Goal: Task Accomplishment & Management: Manage account settings

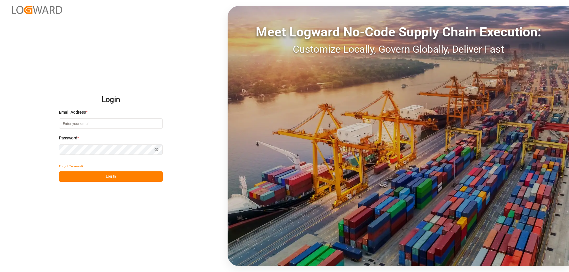
type input "sahar.mosallemi@jamindustries.com"
click at [107, 178] on button "Log In" at bounding box center [111, 177] width 104 height 10
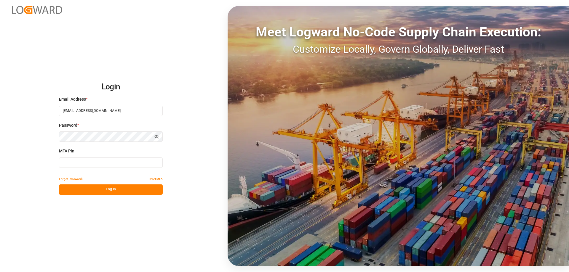
click at [83, 159] on input at bounding box center [111, 163] width 104 height 10
type input "871129"
click at [98, 191] on button "Log In" at bounding box center [111, 190] width 104 height 10
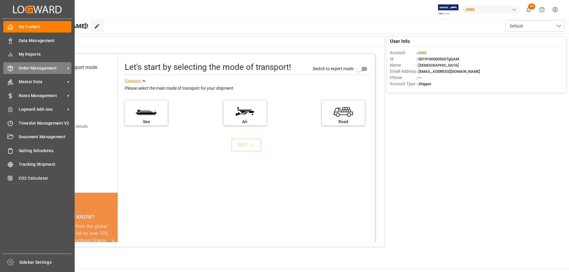
click at [48, 69] on span "Order Management" at bounding box center [42, 68] width 47 height 6
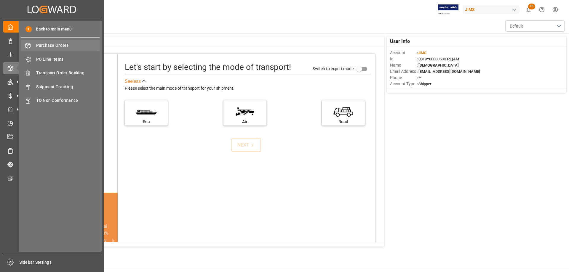
click at [54, 46] on span "Purchase Orders" at bounding box center [68, 45] width 64 height 6
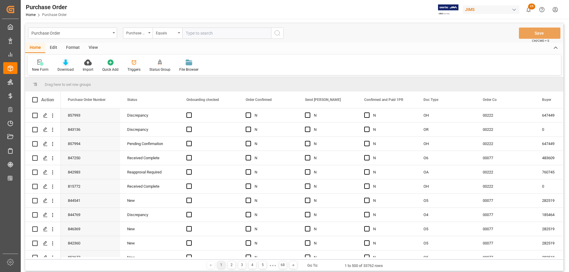
click at [65, 65] on icon at bounding box center [65, 63] width 5 height 6
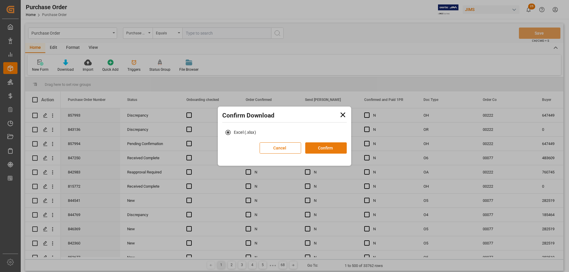
click at [330, 150] on button "Confirm" at bounding box center [326, 148] width 42 height 11
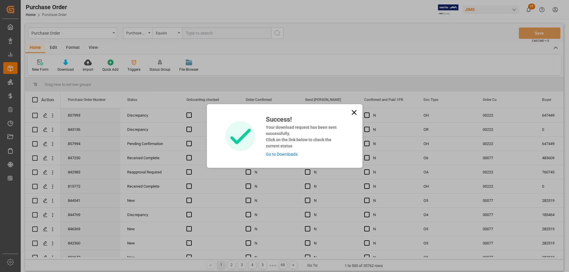
click at [278, 154] on link "Go to Downloads" at bounding box center [282, 154] width 32 height 5
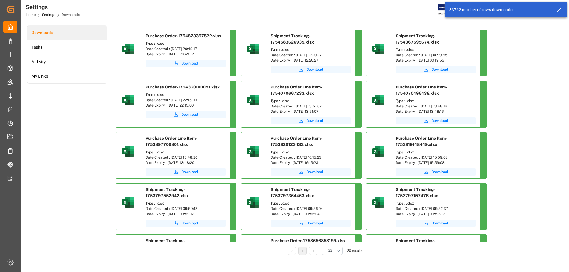
click at [184, 63] on span "Download" at bounding box center [189, 63] width 17 height 5
